Goal: Navigation & Orientation: Find specific page/section

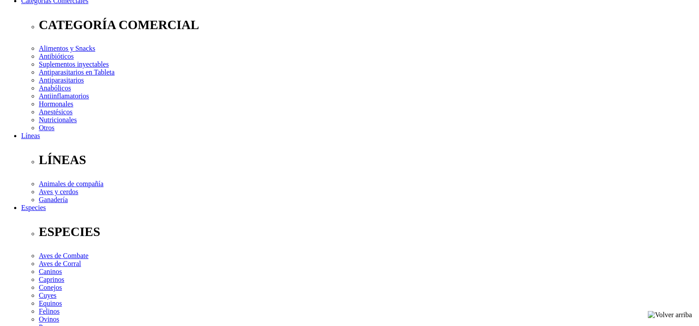
scroll to position [132, 0]
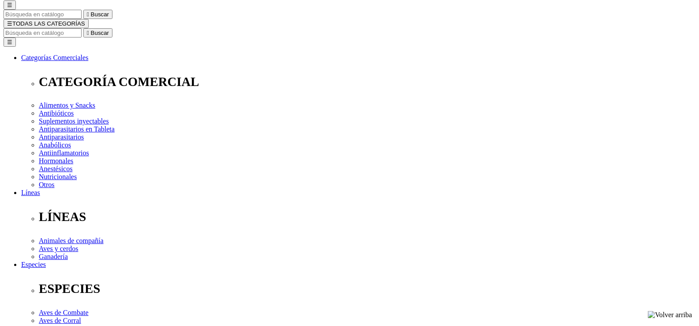
scroll to position [38, 0]
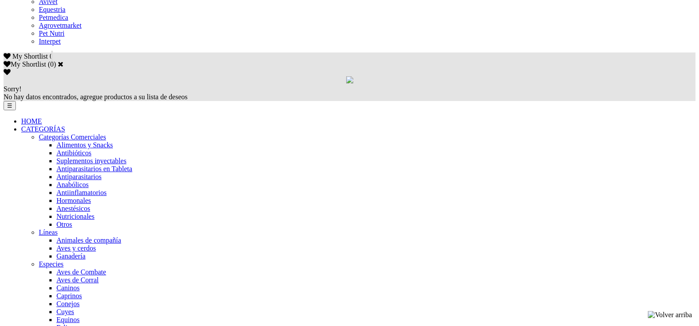
scroll to position [655, 0]
